Goal: Task Accomplishment & Management: Use online tool/utility

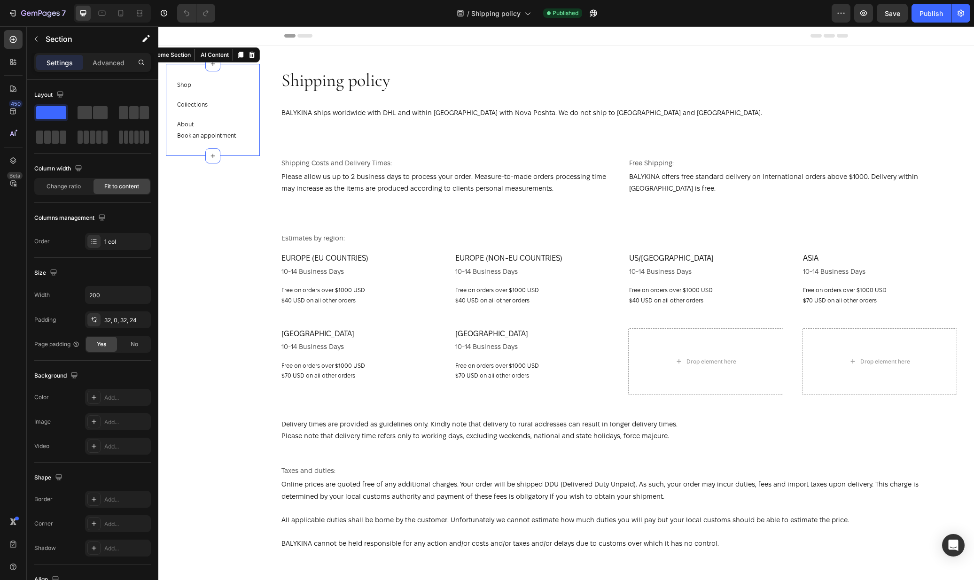
click at [242, 99] on div "Shop Button Collections Button About Button Book an appointment Button Section …" at bounding box center [213, 110] width 94 height 92
click at [516, 11] on span "Shipping policy" at bounding box center [495, 13] width 49 height 10
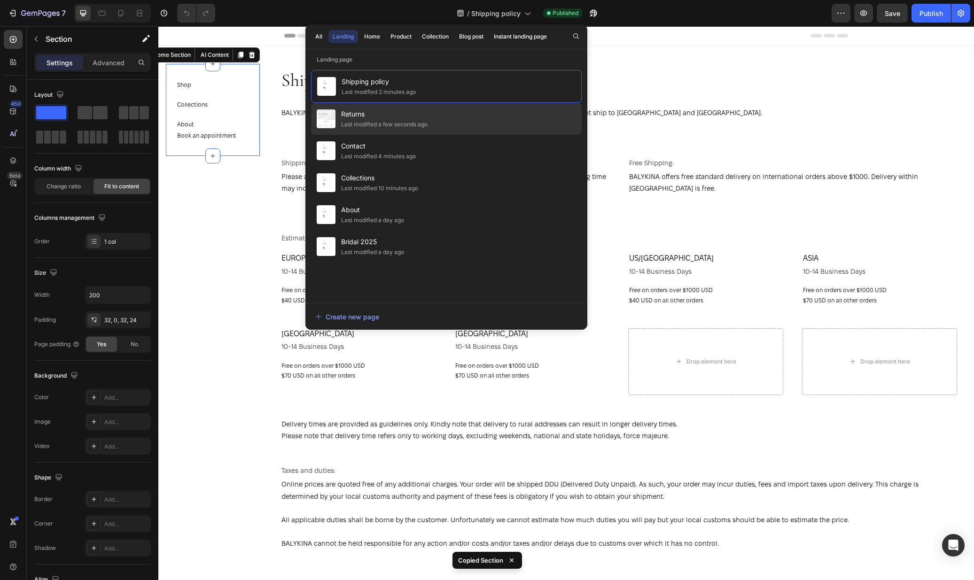
click at [415, 118] on span "Returns" at bounding box center [384, 114] width 86 height 11
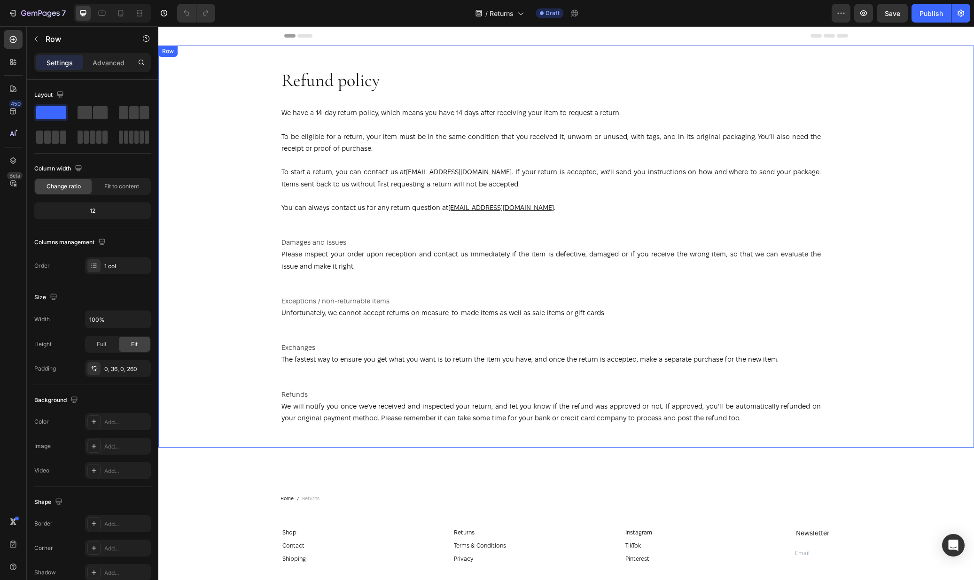
click at [260, 187] on div "Refund policy Heading We have a 14-day return policy, which means you have 14 d…" at bounding box center [566, 247] width 816 height 402
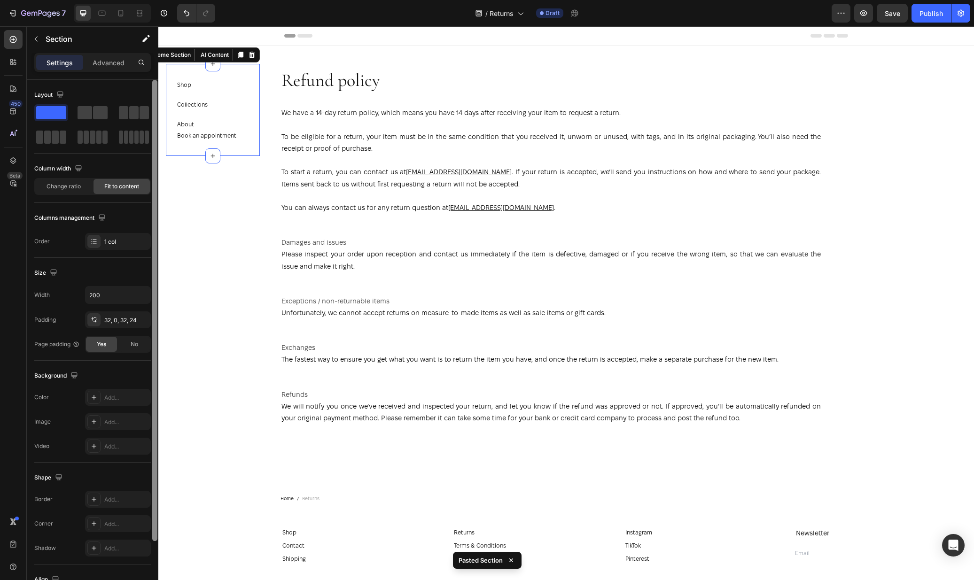
scroll to position [75, 0]
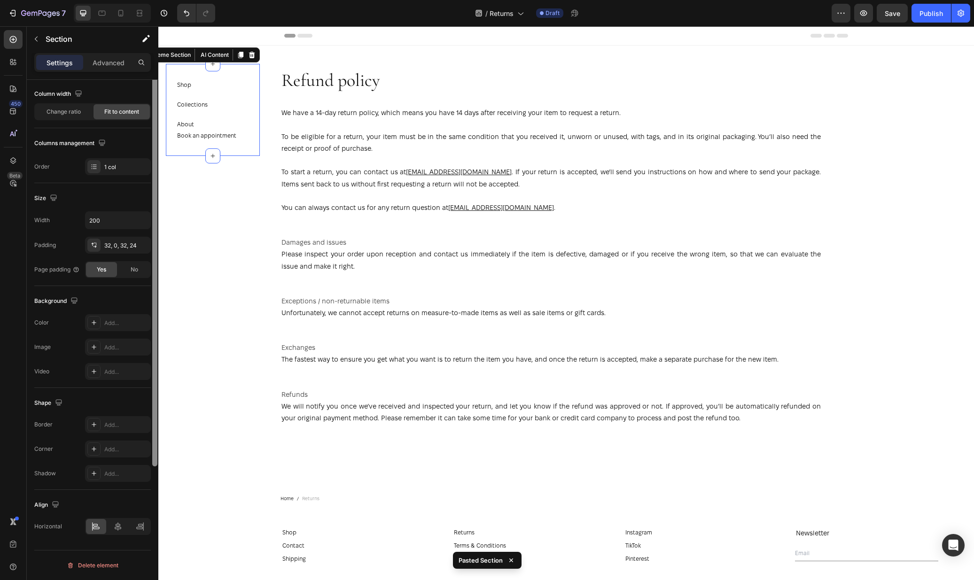
click at [152, 266] on div at bounding box center [154, 268] width 7 height 527
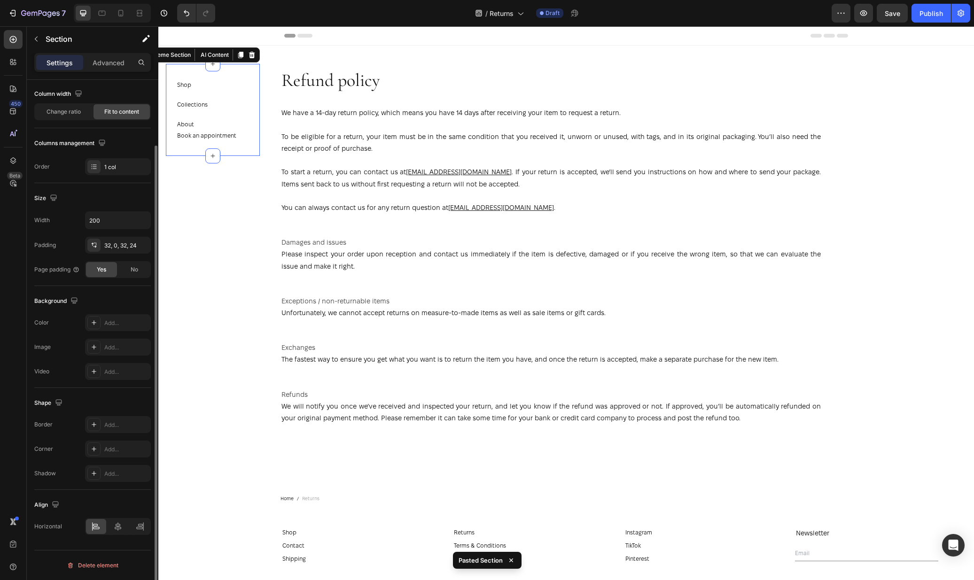
click at [185, 257] on section "Shop Button Collections Button About Button Book an appointment Button Section …" at bounding box center [212, 303] width 109 height 554
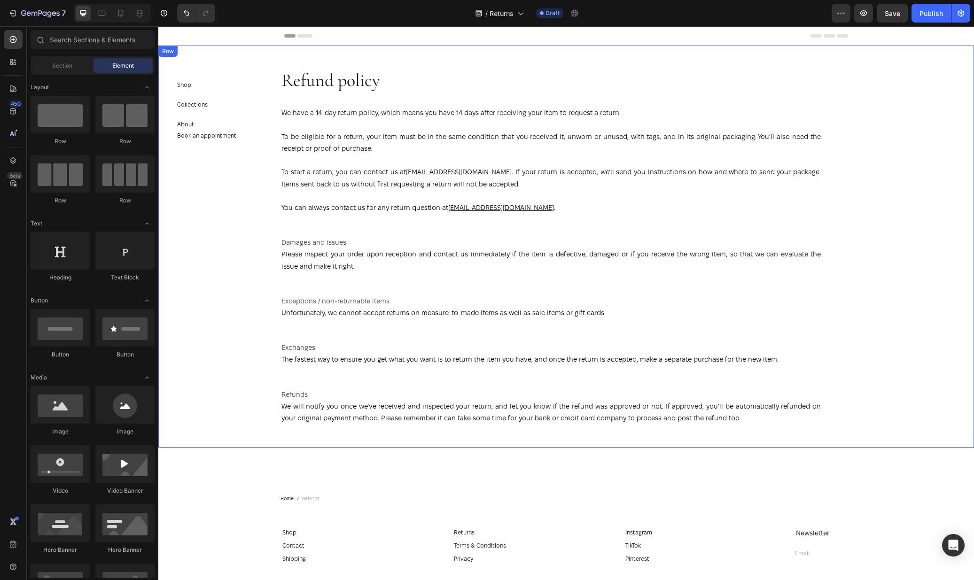
click at [961, 185] on div "Refund policy Heading We have a 14-day return policy, which means you have 14 d…" at bounding box center [566, 247] width 816 height 402
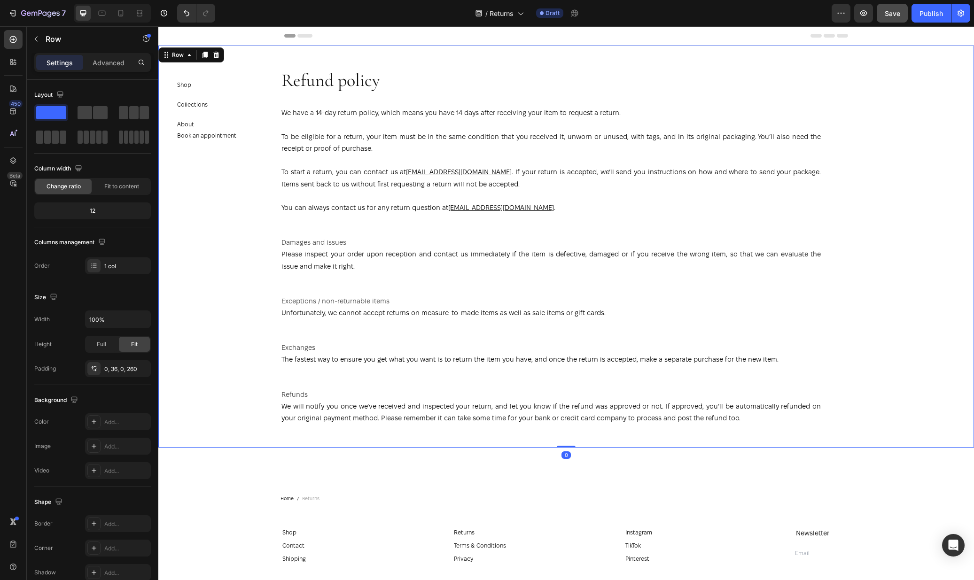
click at [888, 11] on span "Save" at bounding box center [893, 13] width 16 height 8
click at [917, 10] on button "Publish" at bounding box center [930, 13] width 39 height 19
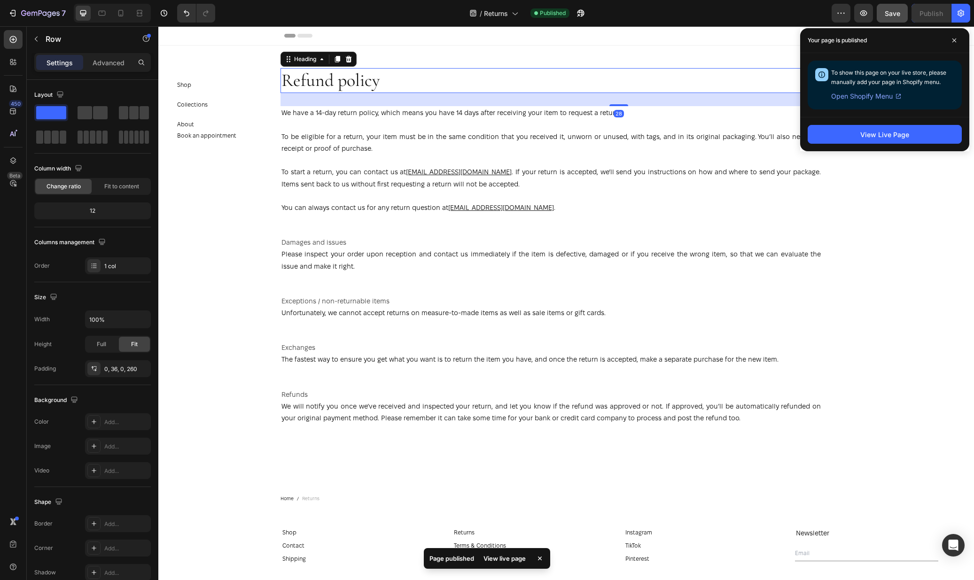
click at [298, 82] on h2 "Refund policy" at bounding box center [618, 80] width 677 height 25
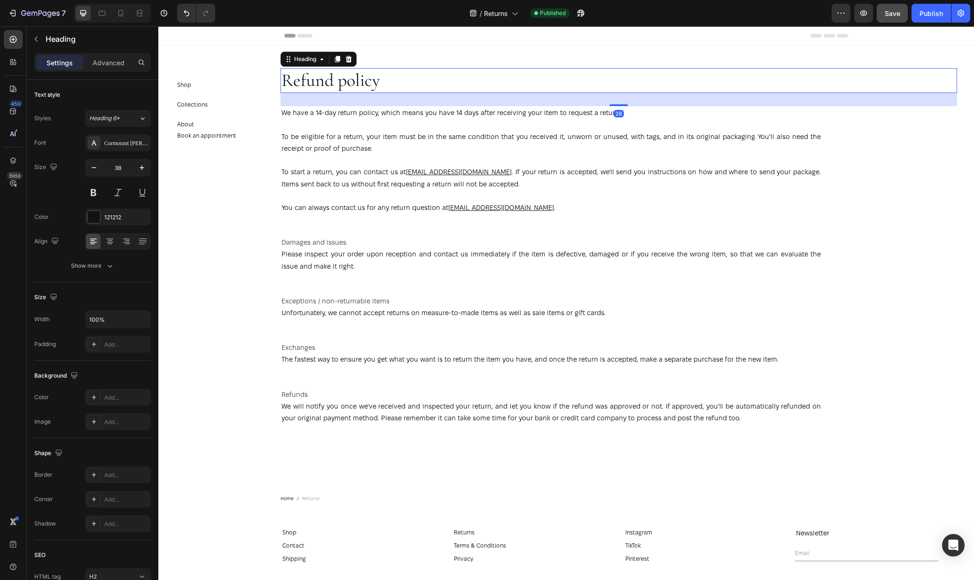
click at [298, 82] on h2 "Refund policy" at bounding box center [618, 80] width 677 height 25
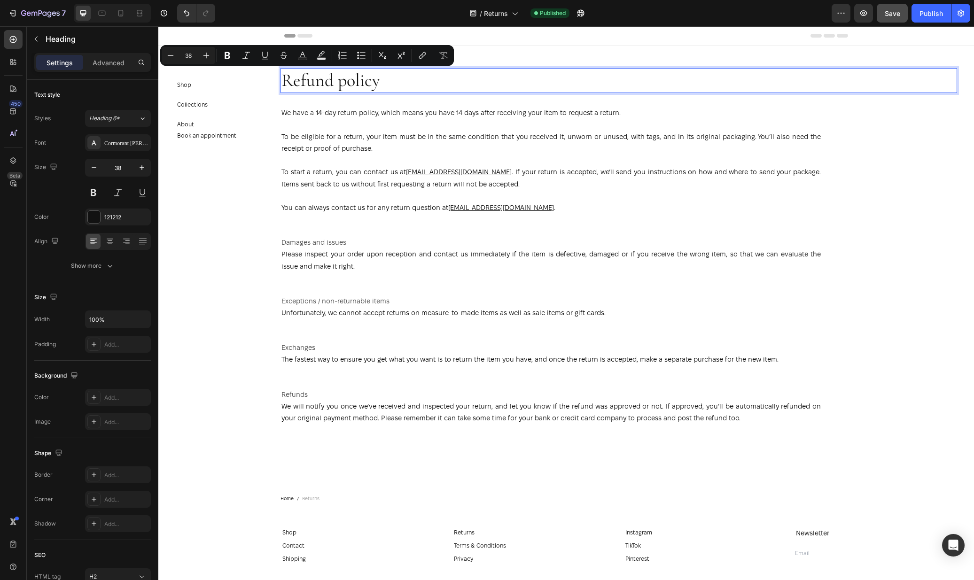
click at [303, 80] on p "Refund policy" at bounding box center [618, 80] width 675 height 23
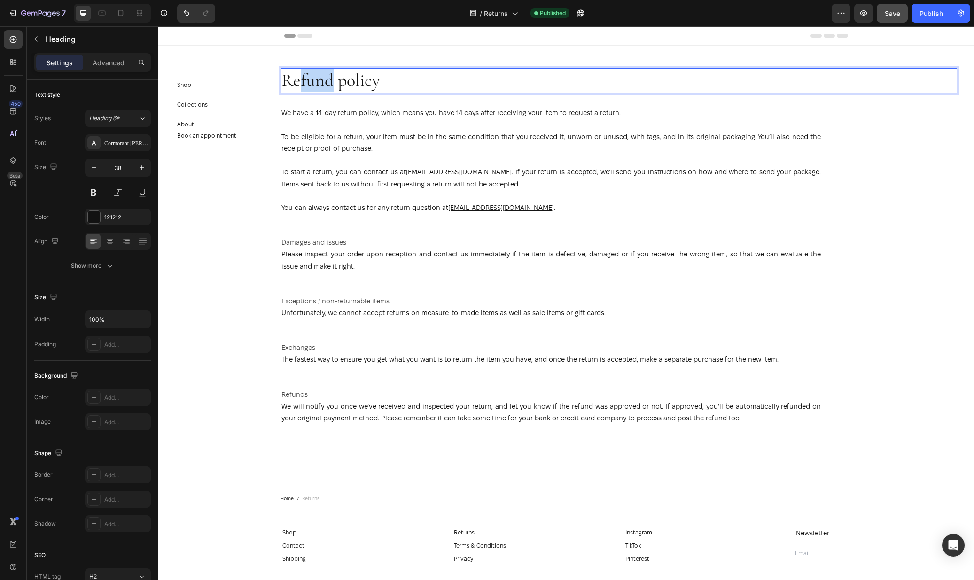
drag, startPoint x: 300, startPoint y: 82, endPoint x: 329, endPoint y: 80, distance: 29.2
click at [329, 80] on p "Refund policy" at bounding box center [618, 80] width 675 height 23
click at [235, 207] on section "Shop Button Collections Button About Button Book an appointment Button Section 2" at bounding box center [212, 303] width 109 height 554
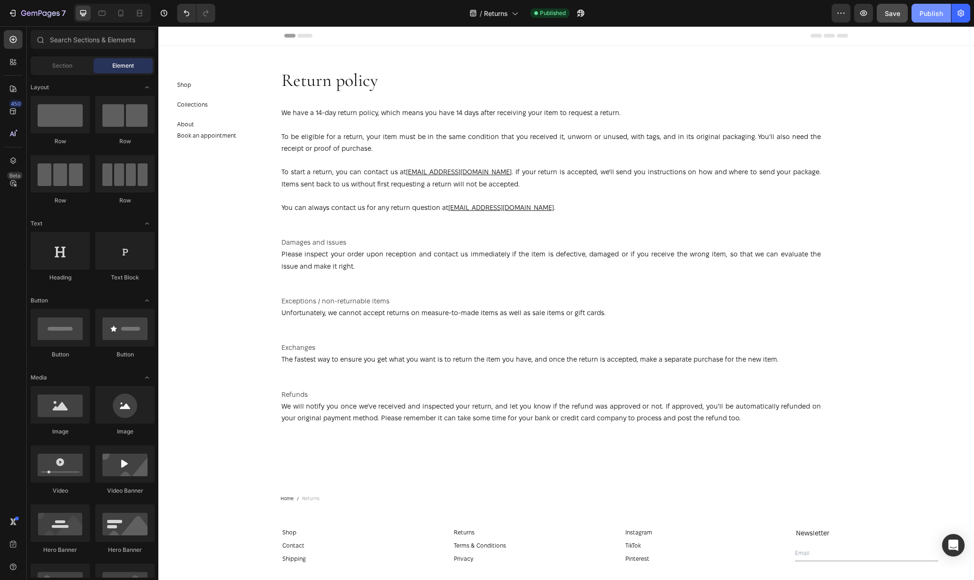
click at [923, 10] on div "Publish" at bounding box center [930, 13] width 23 height 10
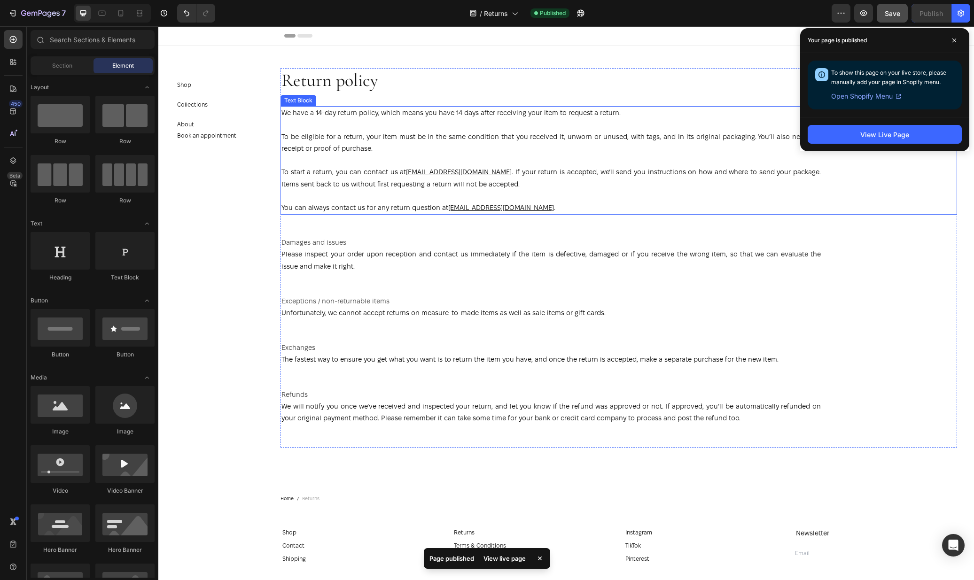
click at [900, 185] on div "We have a 14-day return policy, which means you have 14 days after receiving yo…" at bounding box center [618, 160] width 677 height 109
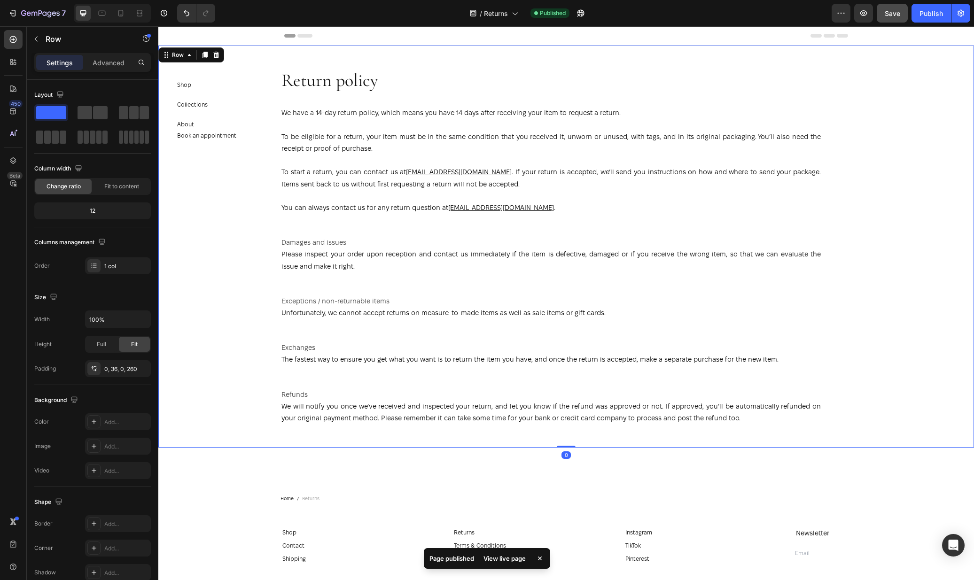
click at [958, 164] on div "Return policy Heading We have a 14-day return policy, which means you have 14 d…" at bounding box center [566, 247] width 816 height 402
click at [632, 38] on div "Header" at bounding box center [566, 35] width 564 height 19
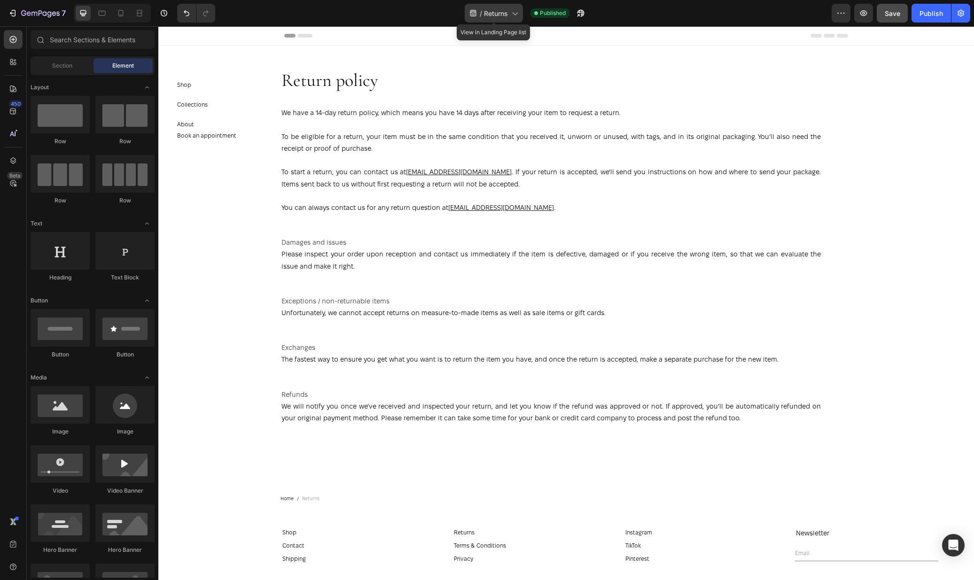
click at [512, 19] on div "/ Returns" at bounding box center [494, 13] width 58 height 19
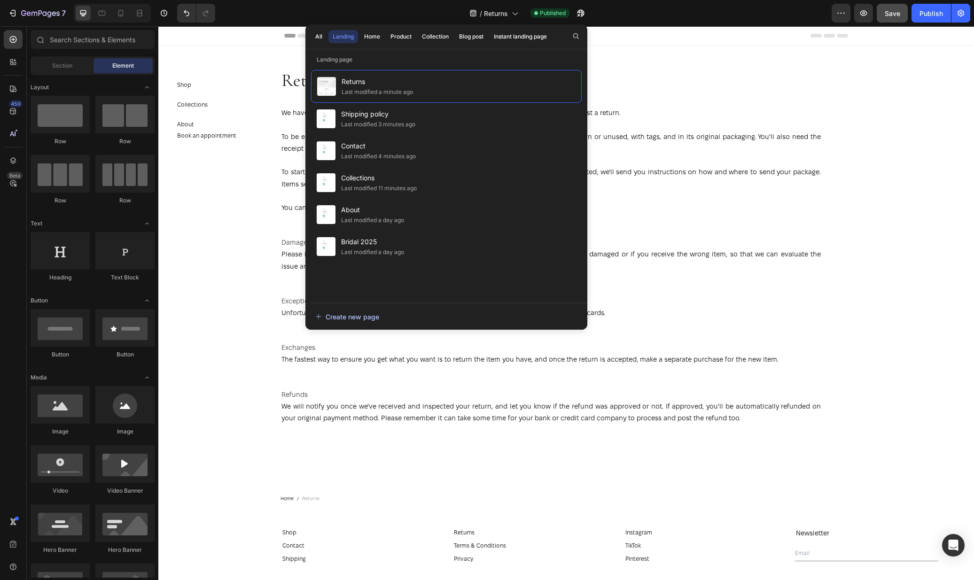
click at [352, 316] on div "Create new page" at bounding box center [347, 317] width 64 height 10
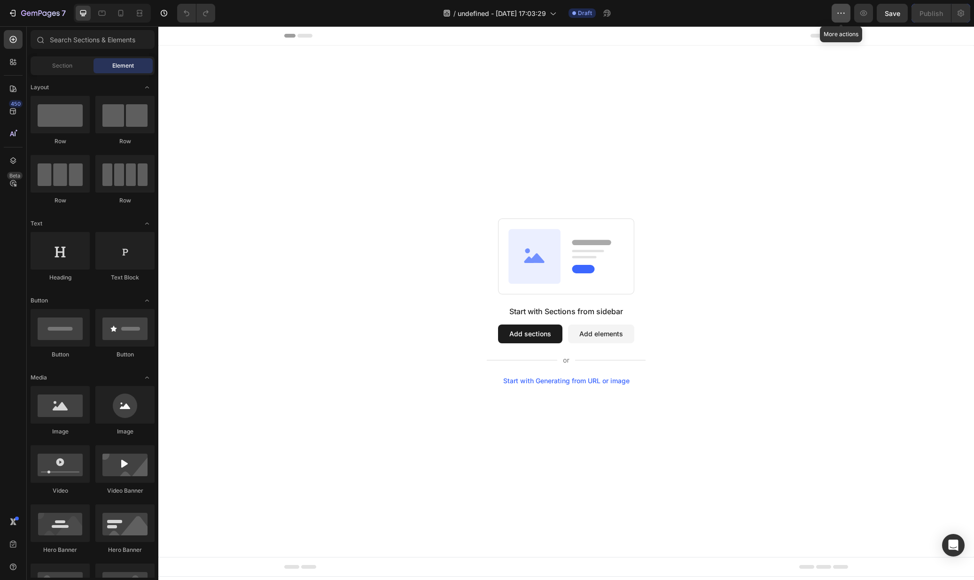
click at [839, 15] on icon "button" at bounding box center [840, 12] width 9 height 9
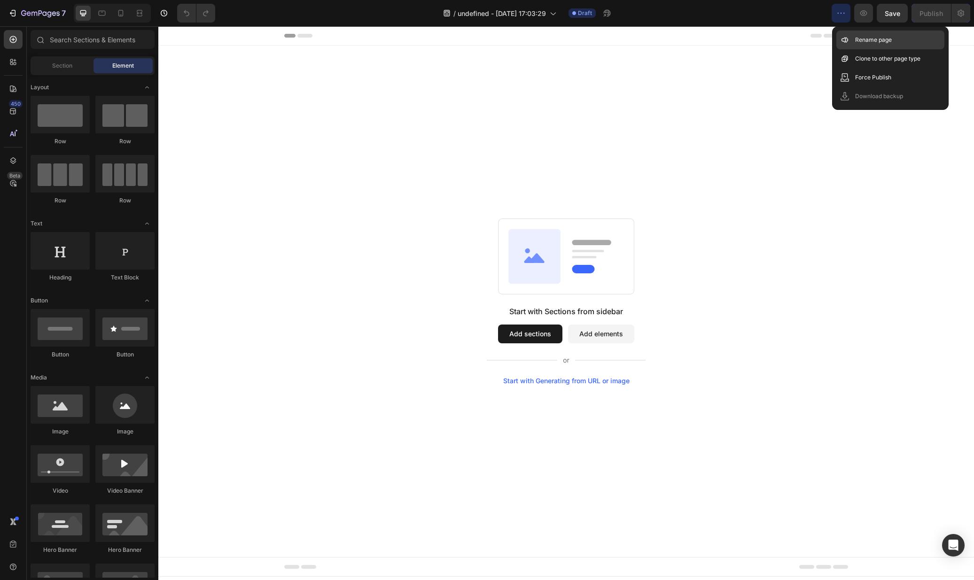
click at [877, 43] on p "Rename page" at bounding box center [873, 39] width 37 height 9
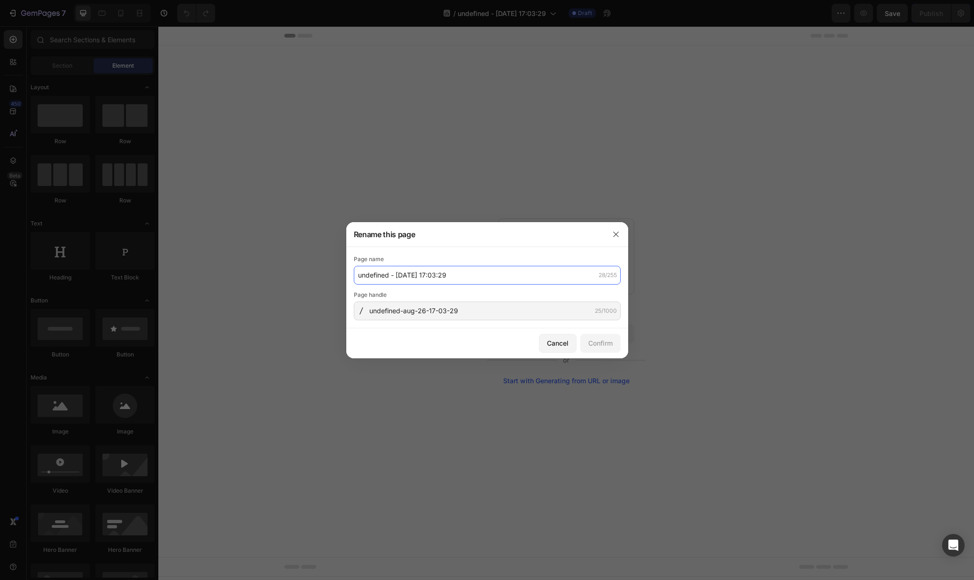
click at [493, 274] on input "undefined - Aug 26, 17:03:29" at bounding box center [487, 275] width 267 height 19
click at [513, 282] on input "Terms and conditions" at bounding box center [487, 275] width 267 height 19
drag, startPoint x: 489, startPoint y: 277, endPoint x: 308, endPoint y: 270, distance: 181.5
click at [308, 270] on div "Rename this page Page name Terms and conditions 20/255 Page handle undefined-au…" at bounding box center [487, 290] width 974 height 580
type input "Terms and conditions"
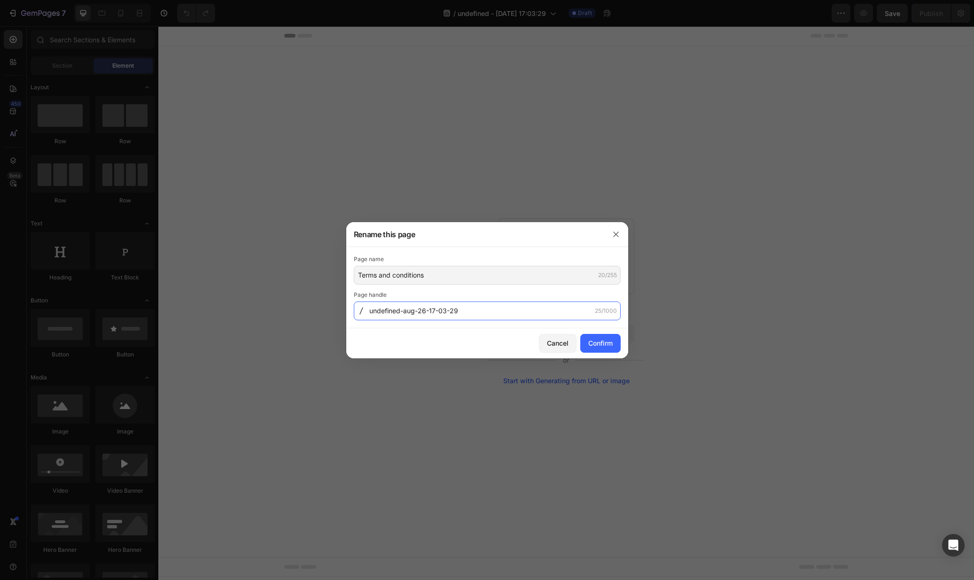
click at [379, 307] on input "undefined-aug-26-17-03-29" at bounding box center [487, 311] width 267 height 19
paste input "Terms-and-conditions"
drag, startPoint x: 372, startPoint y: 311, endPoint x: 365, endPoint y: 310, distance: 7.2
click at [365, 310] on div "Terms-and-conditions 20/1000" at bounding box center [487, 311] width 267 height 19
type input "terms-and-conditions"
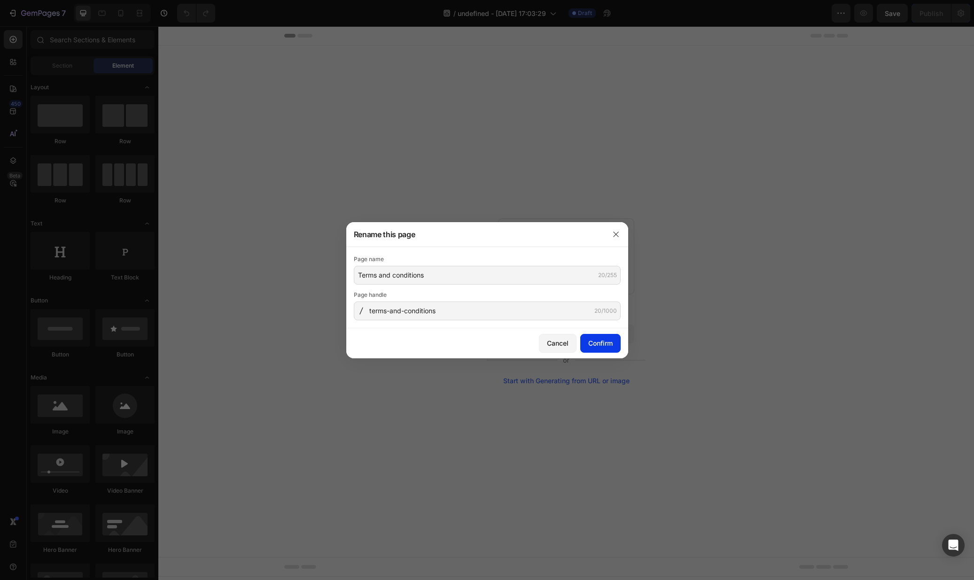
click at [598, 343] on div "Confirm" at bounding box center [600, 343] width 24 height 10
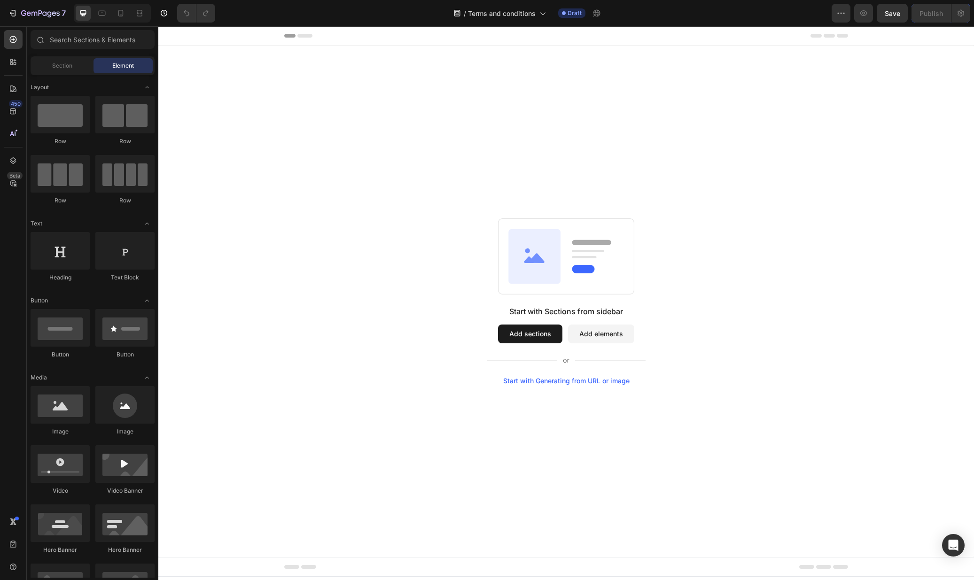
click at [411, 69] on div "Start with Sections from sidebar Add sections Add elements Start with Generatin…" at bounding box center [566, 302] width 816 height 512
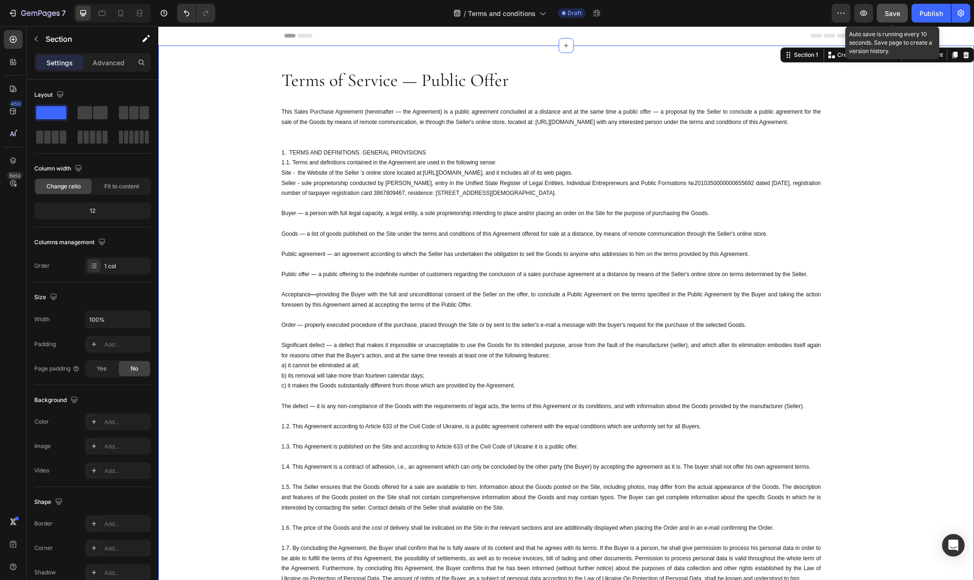
click at [888, 14] on span "Save" at bounding box center [893, 13] width 16 height 8
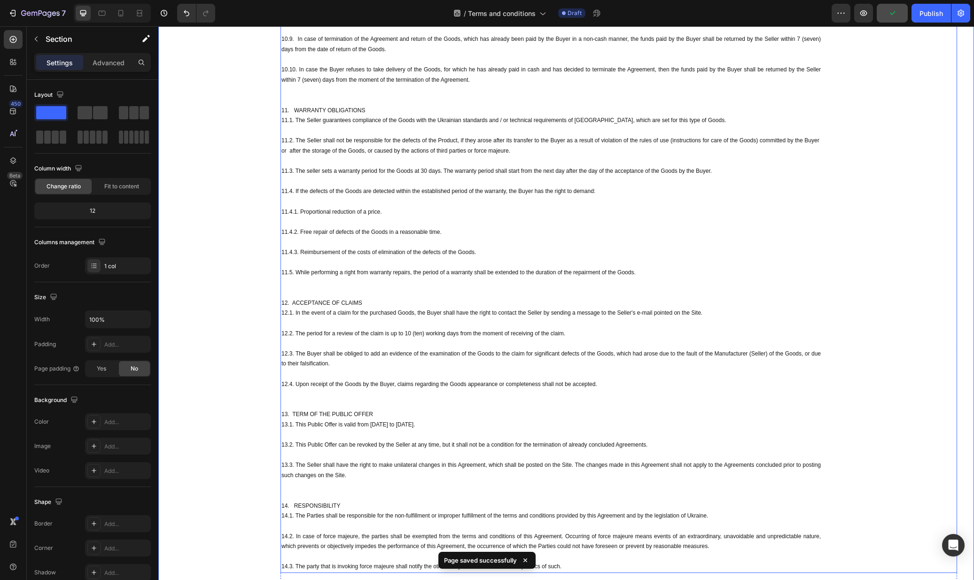
scroll to position [2172, 0]
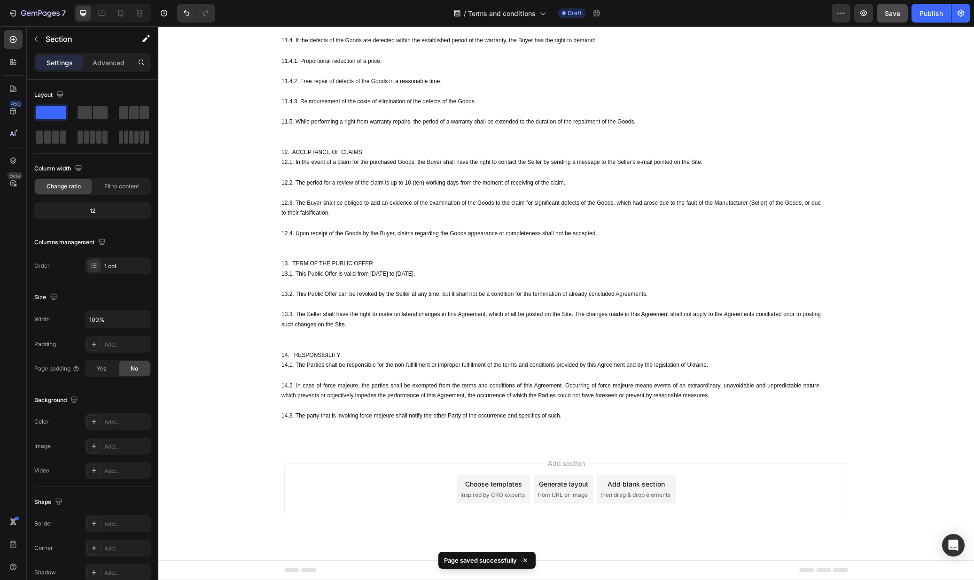
click at [496, 488] on div "Choose templates" at bounding box center [493, 484] width 57 height 10
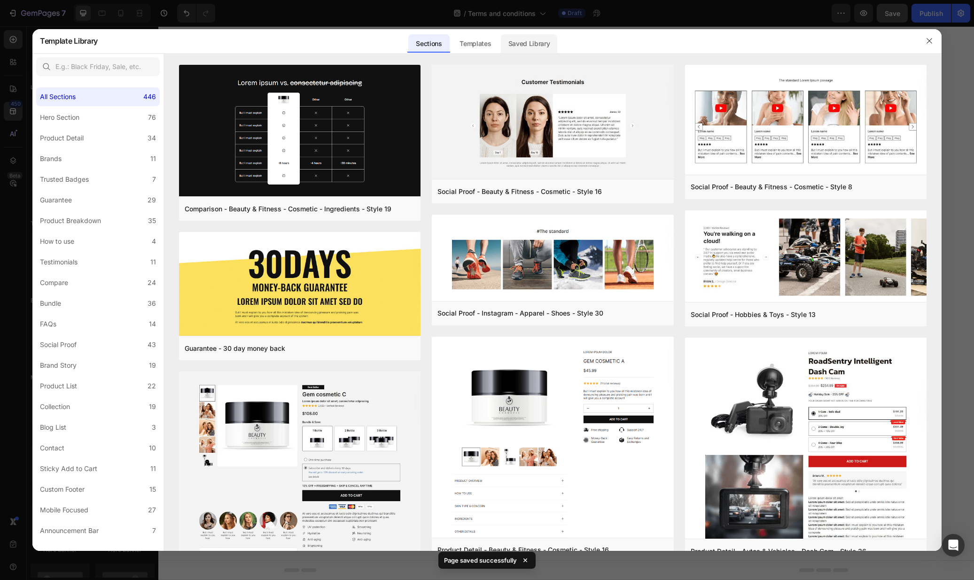
click at [513, 43] on div "Saved Library" at bounding box center [529, 43] width 57 height 19
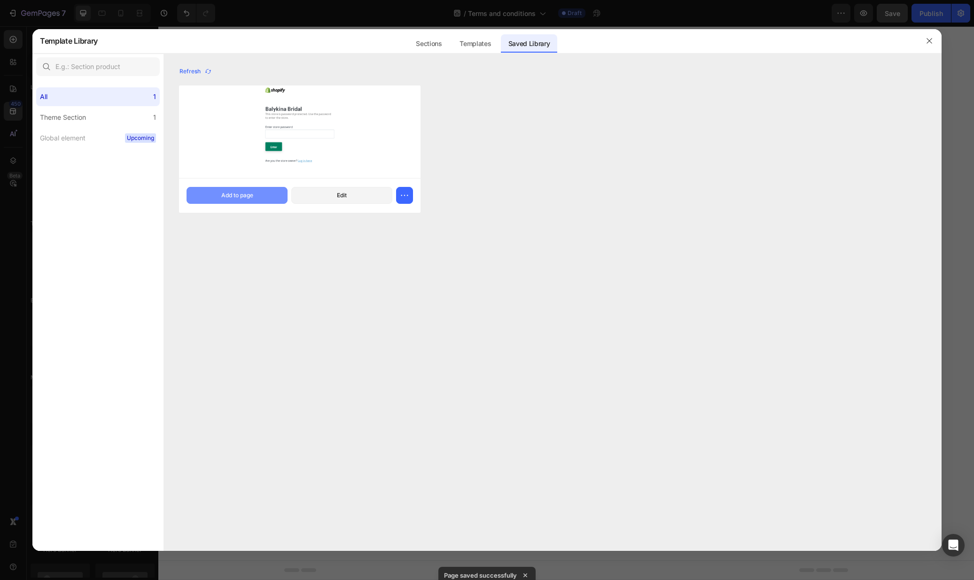
click at [258, 193] on button "Add to page" at bounding box center [237, 195] width 101 height 17
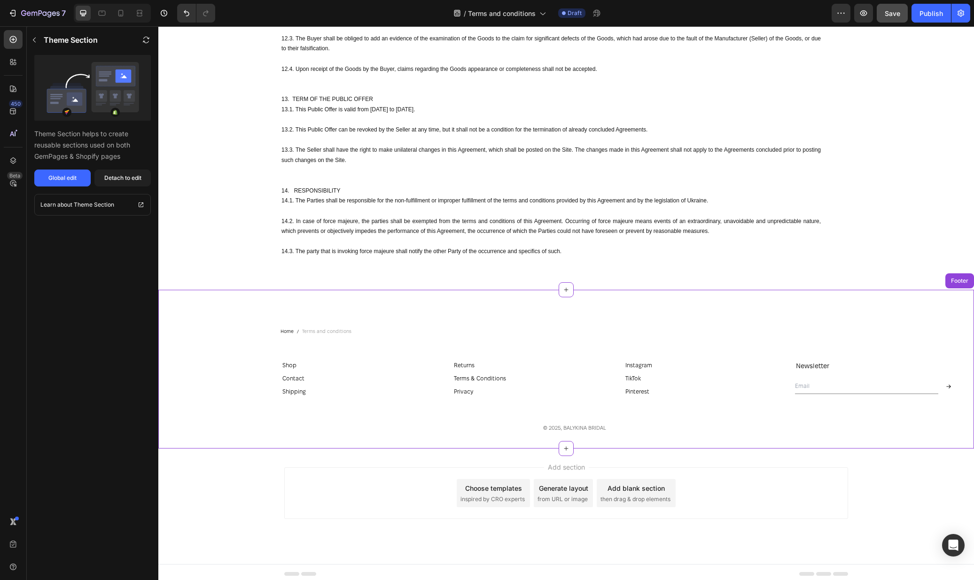
scroll to position [2340, 0]
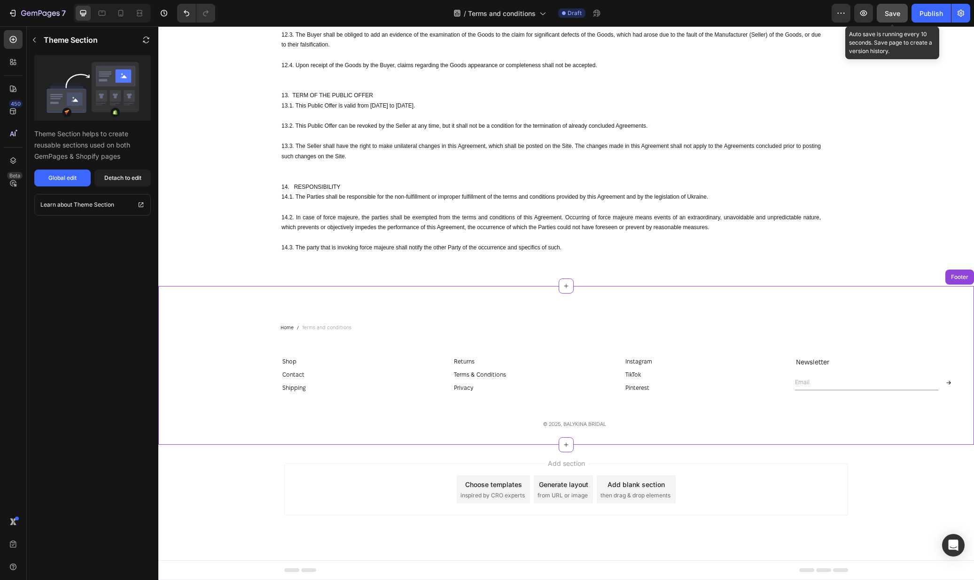
click at [902, 15] on button "Save" at bounding box center [892, 13] width 31 height 19
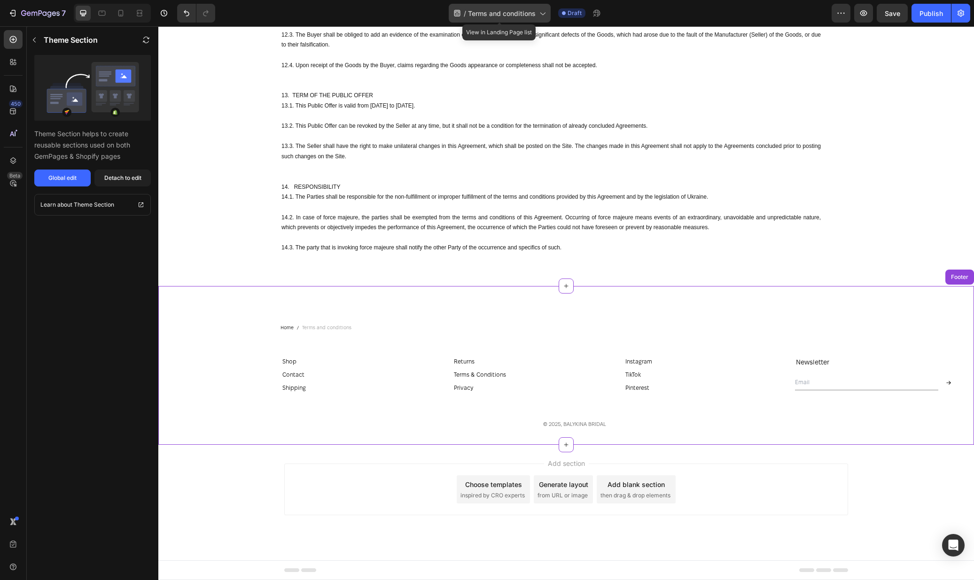
click at [520, 9] on span "Terms and conditions" at bounding box center [502, 13] width 68 height 10
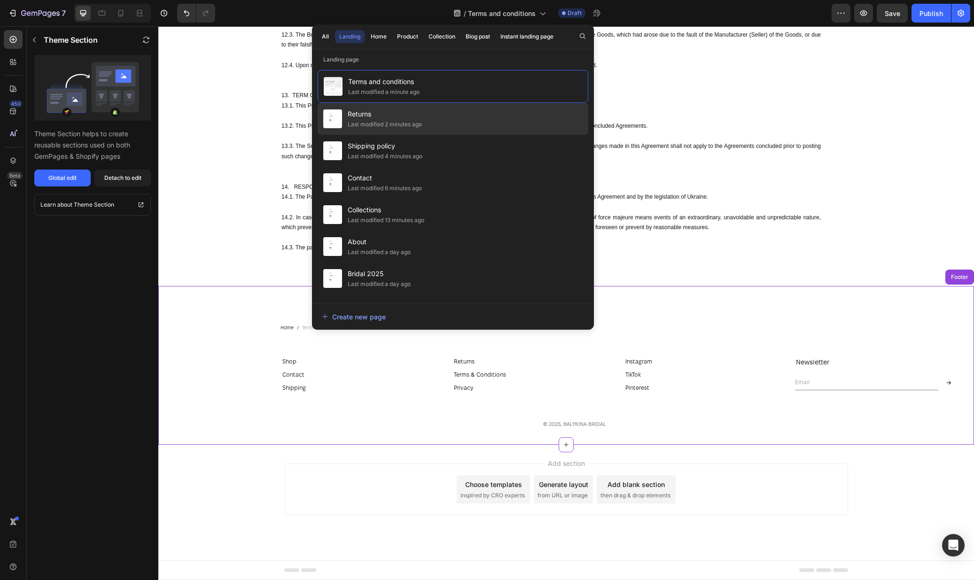
click at [392, 122] on div "Last modified 2 minutes ago" at bounding box center [385, 124] width 74 height 9
